Goal: Task Accomplishment & Management: Complete application form

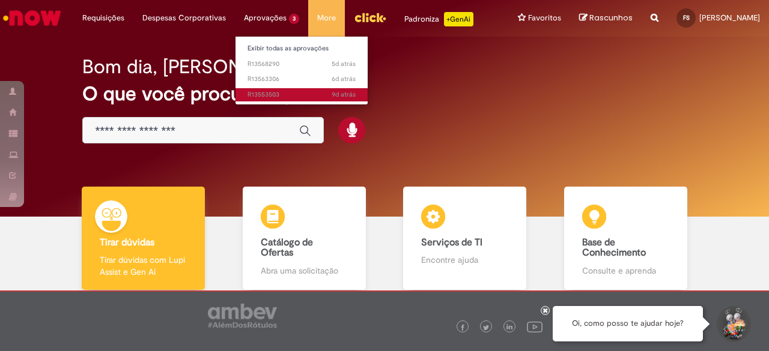
click at [269, 97] on span "9d atrás 9 dias atrás R13553503" at bounding box center [302, 95] width 108 height 10
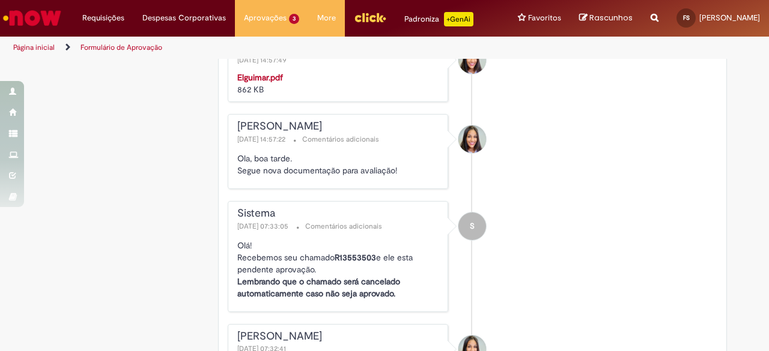
scroll to position [824, 0]
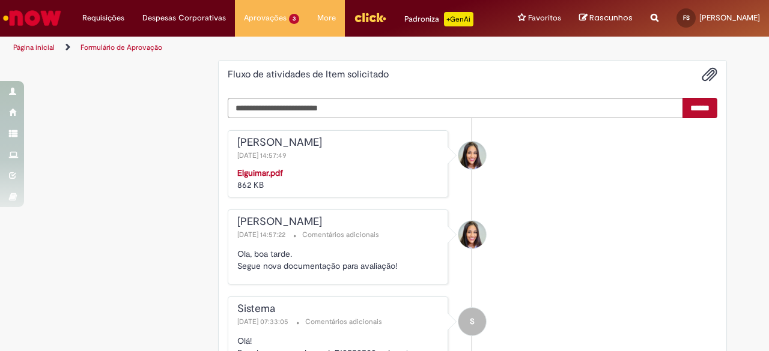
click at [263, 178] on strong "Elguimar.pdf" at bounding box center [260, 173] width 46 height 11
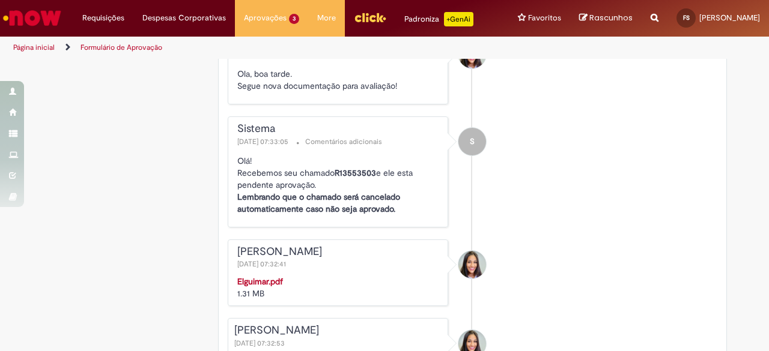
scroll to position [1125, 0]
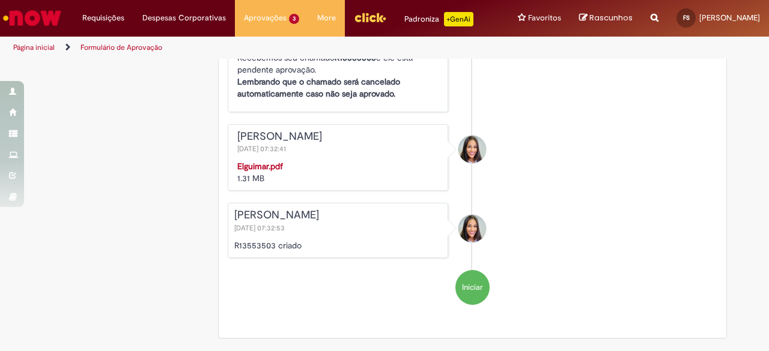
click at [261, 171] on strong "Elguimar.pdf" at bounding box center [260, 166] width 46 height 11
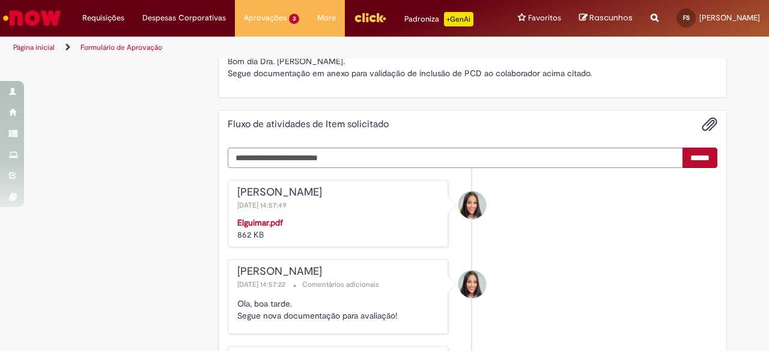
scroll to position [764, 0]
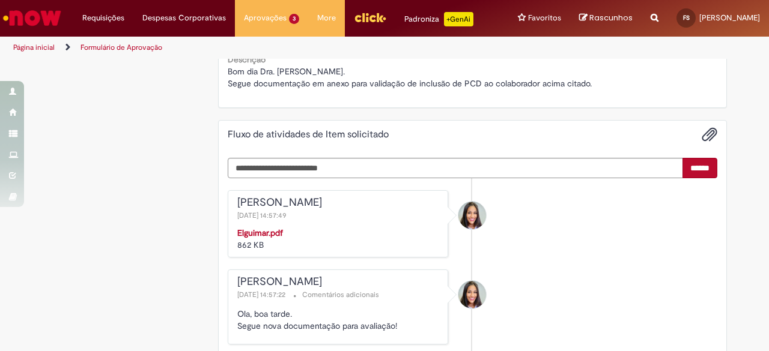
click at [250, 238] on strong "Elguimar.pdf" at bounding box center [260, 233] width 46 height 11
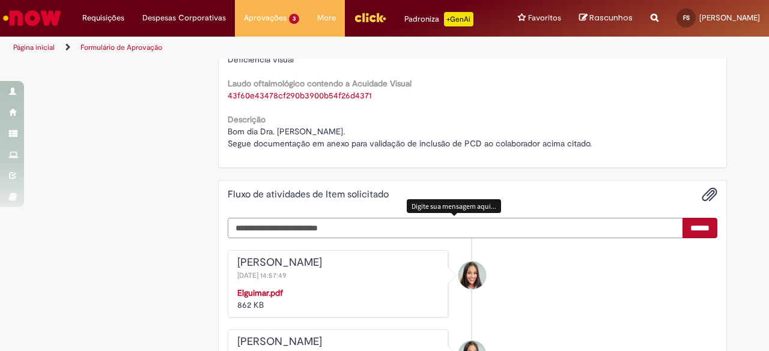
click at [448, 238] on textarea "Digite sua mensagem aqui..." at bounding box center [456, 228] width 456 height 20
click at [270, 299] on strong "Elguimar.pdf" at bounding box center [260, 293] width 46 height 11
click at [390, 238] on textarea "Digite sua mensagem aqui..." at bounding box center [456, 228] width 456 height 20
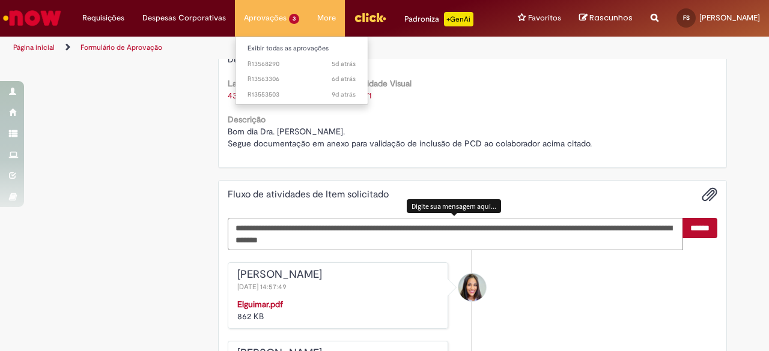
type textarea "**********"
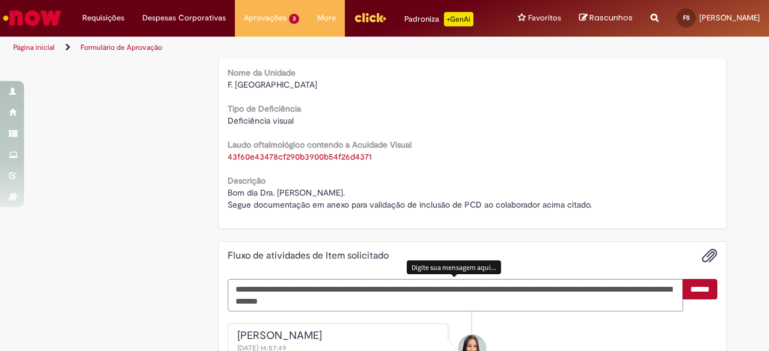
scroll to position [824, 0]
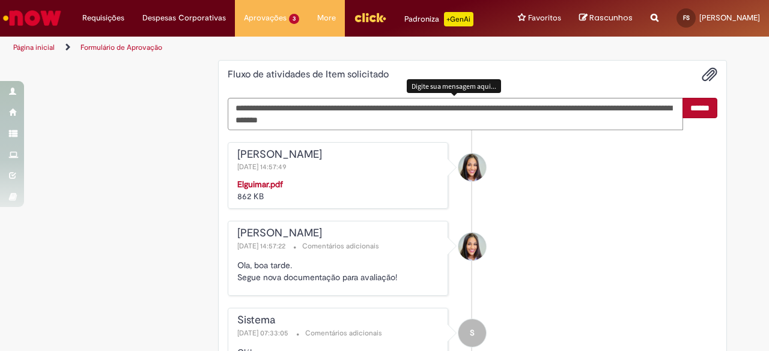
drag, startPoint x: 692, startPoint y: 118, endPoint x: 644, endPoint y: 122, distance: 48.2
click at [693, 118] on input "******" at bounding box center [699, 108] width 35 height 20
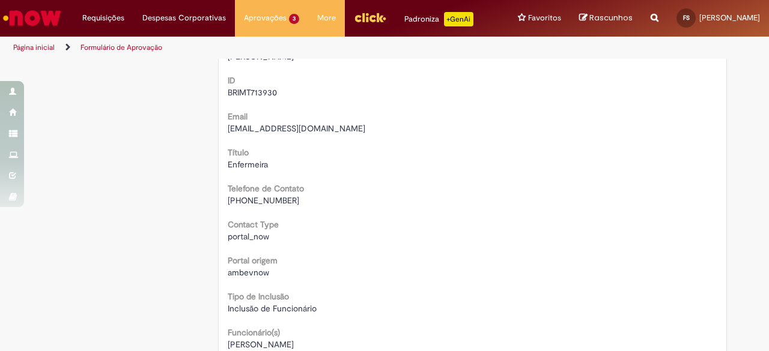
scroll to position [103, 0]
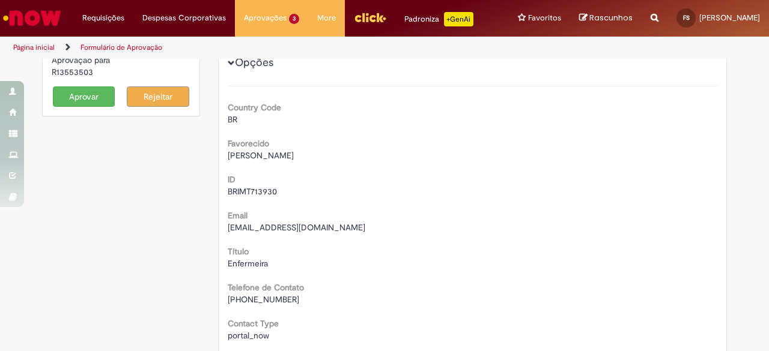
click at [94, 106] on button "Aprovar" at bounding box center [84, 97] width 62 height 20
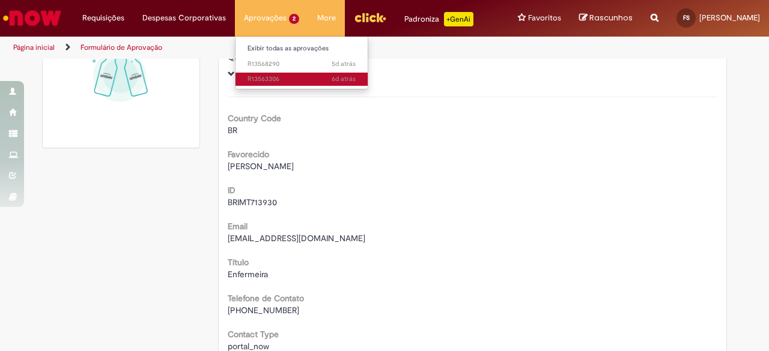
click at [251, 77] on span "6d atrás 6 dias atrás R13563306" at bounding box center [302, 79] width 108 height 10
click at [275, 79] on span "6d atrás 6 dias atrás R13563306" at bounding box center [302, 79] width 108 height 10
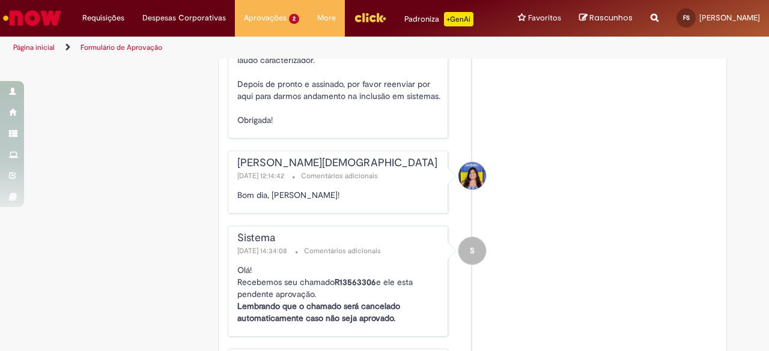
scroll to position [1288, 0]
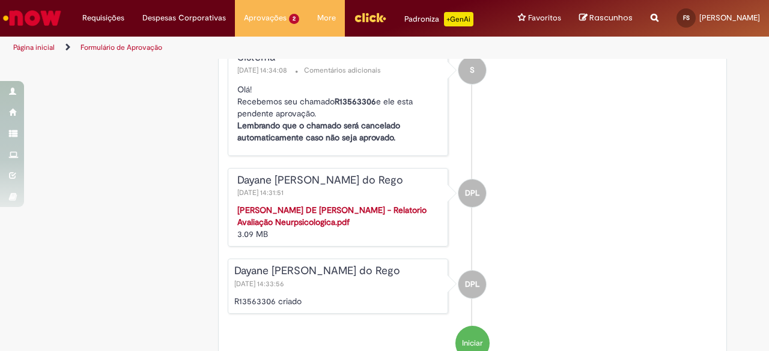
click at [322, 213] on strong "[PERSON_NAME] DE [PERSON_NAME] - Relatorio Avaliação Neurpsicologica.pdf" at bounding box center [331, 216] width 189 height 23
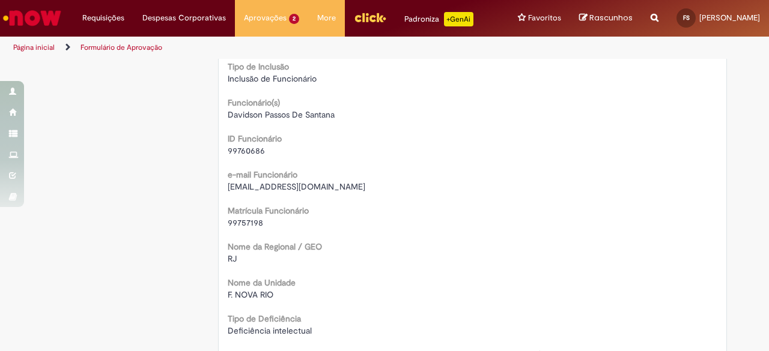
scroll to position [601, 0]
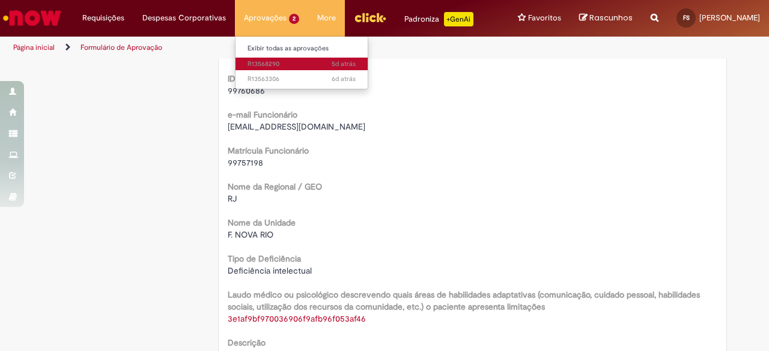
click at [260, 63] on span "5d atrás 5 dias atrás R13568290" at bounding box center [302, 64] width 108 height 10
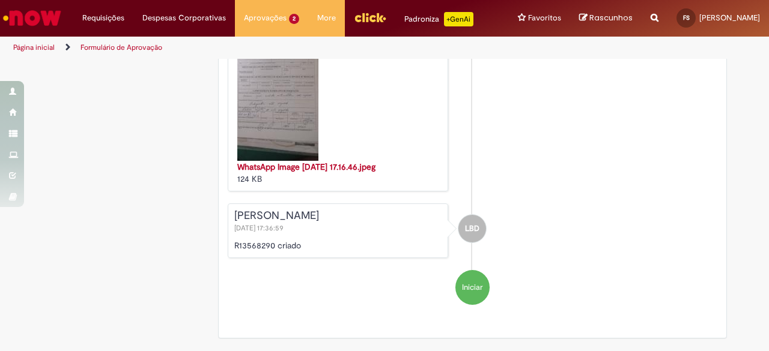
scroll to position [2143, 0]
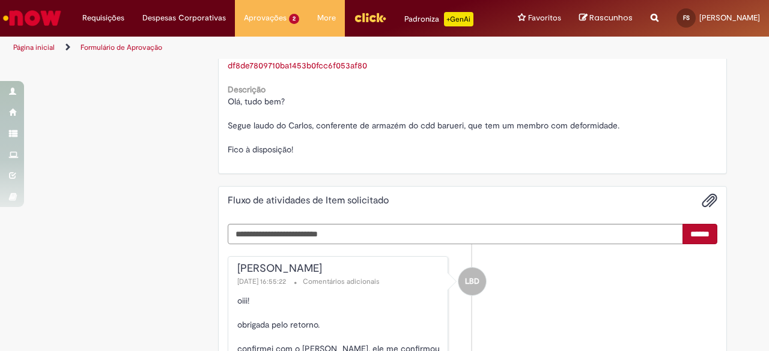
scroll to position [882, 0]
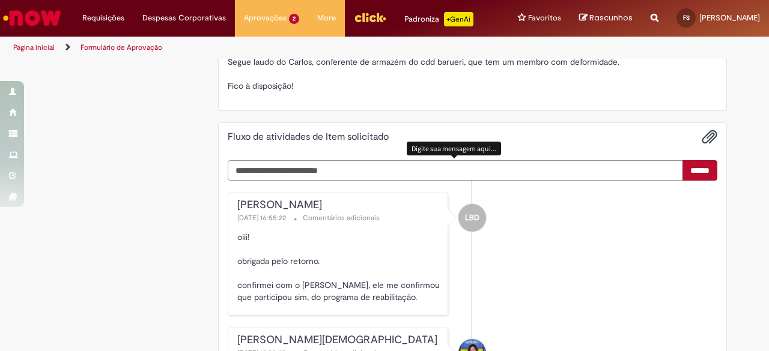
click at [455, 180] on textarea "Digite sua mensagem aqui..." at bounding box center [456, 170] width 456 height 20
click at [579, 178] on textarea "**********" at bounding box center [456, 170] width 456 height 20
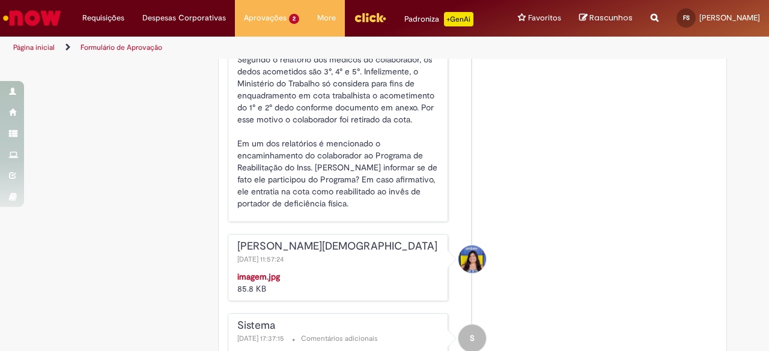
scroll to position [762, 0]
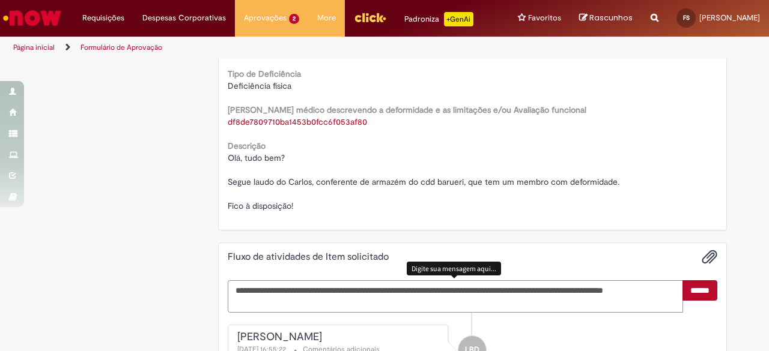
click at [547, 311] on textarea "**********" at bounding box center [456, 297] width 456 height 32
type textarea "**********"
click at [690, 301] on input "******" at bounding box center [699, 291] width 35 height 20
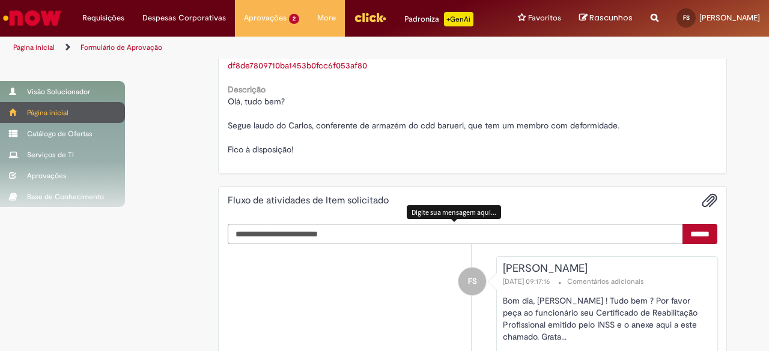
scroll to position [882, 0]
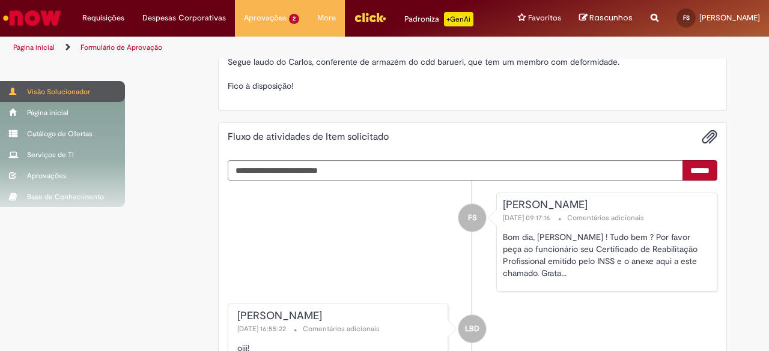
click at [84, 90] on div "Visão Solucionador" at bounding box center [62, 91] width 125 height 21
